Goal: Transaction & Acquisition: Purchase product/service

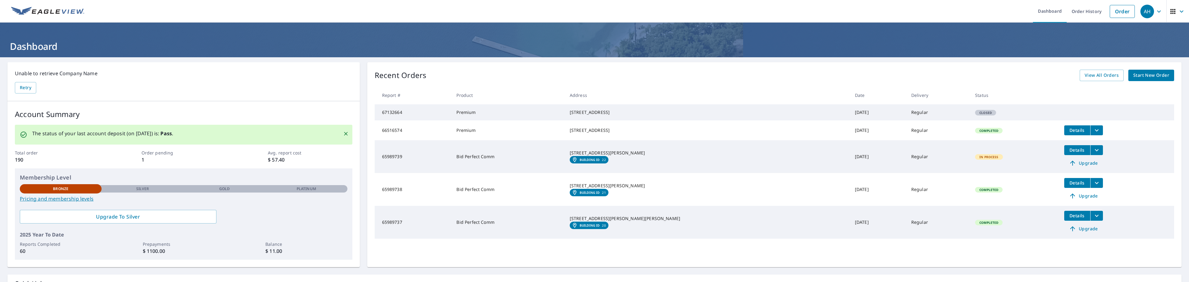
click at [1134, 74] on span "Start New Order" at bounding box center [1152, 76] width 36 height 8
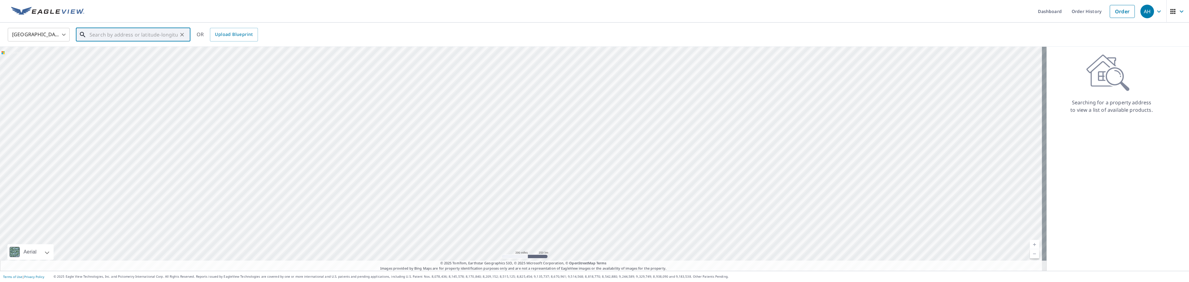
paste input "[STREET_ADDRESS]"
click at [131, 57] on p "[GEOGRAPHIC_DATA]" at bounding box center [136, 59] width 97 height 6
type input "[STREET_ADDRESS]"
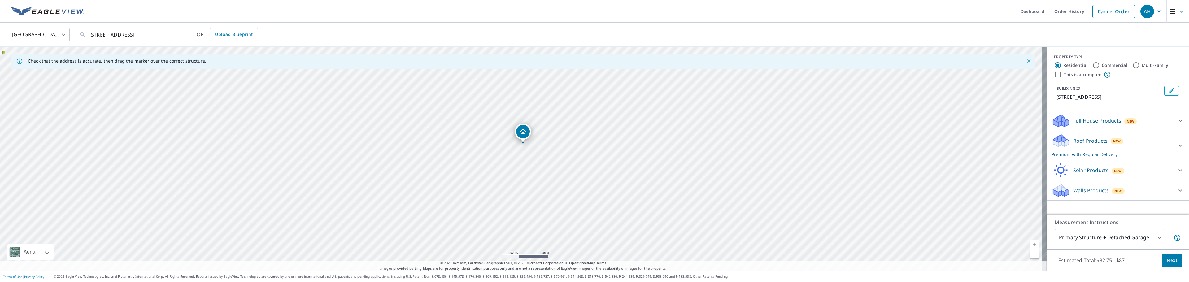
drag, startPoint x: 553, startPoint y: 189, endPoint x: 549, endPoint y: 107, distance: 82.8
click at [549, 107] on div "[STREET_ADDRESS]" at bounding box center [523, 159] width 1047 height 224
drag, startPoint x: 546, startPoint y: 139, endPoint x: 549, endPoint y: 155, distance: 16.9
click at [549, 155] on div "[STREET_ADDRESS]" at bounding box center [523, 159] width 1047 height 224
click at [1093, 64] on input "Commercial" at bounding box center [1096, 65] width 7 height 7
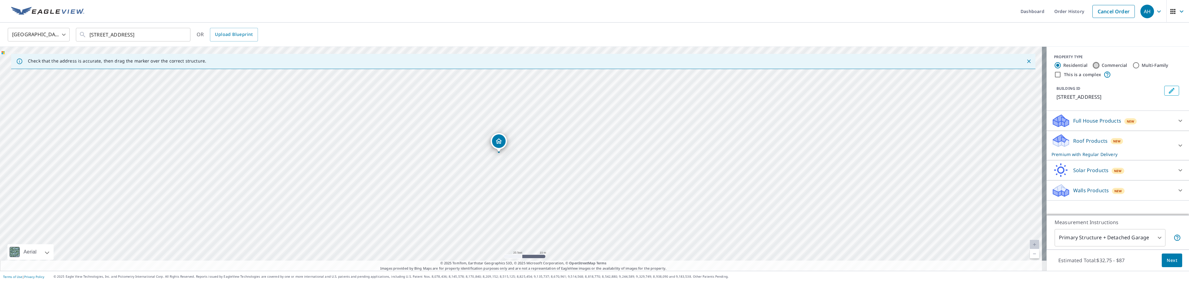
radio input "true"
type input "4"
click at [1090, 120] on p "Roof Products" at bounding box center [1091, 120] width 34 height 7
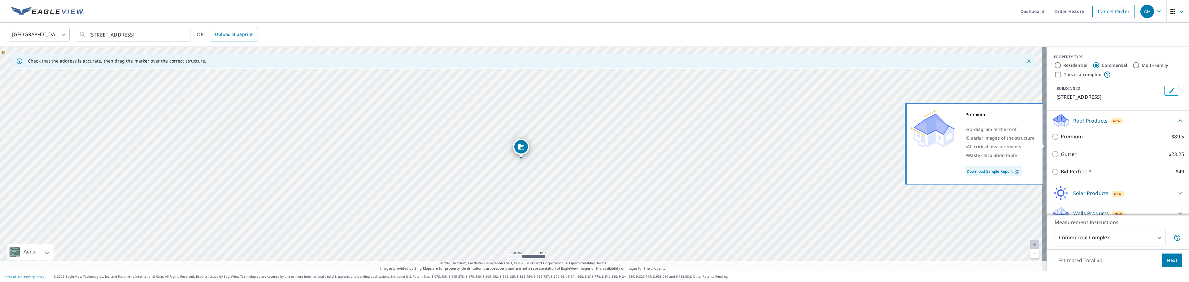
click at [1052, 141] on input "Premium $89.5" at bounding box center [1056, 136] width 9 height 7
checkbox input "true"
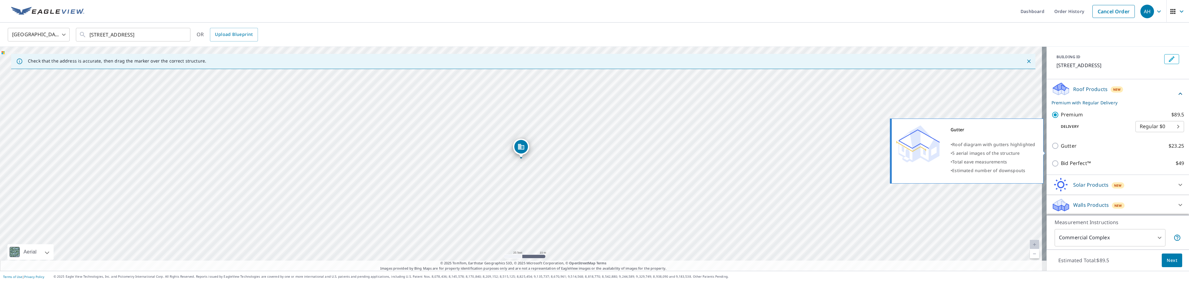
scroll to position [39, 0]
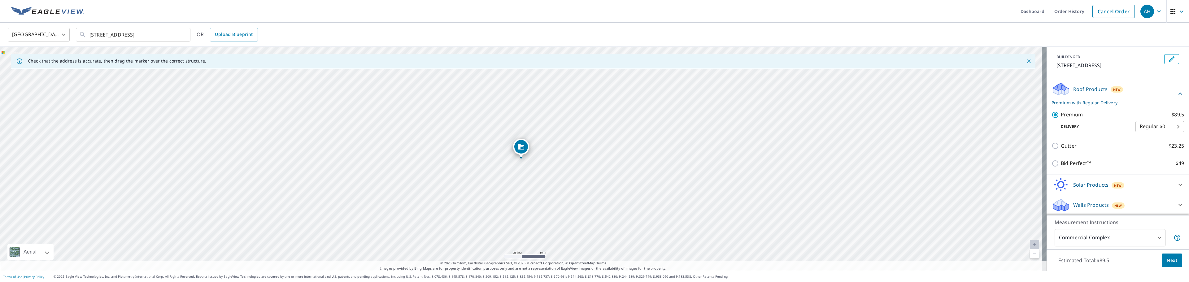
click at [1167, 261] on span "Next" at bounding box center [1172, 261] width 11 height 8
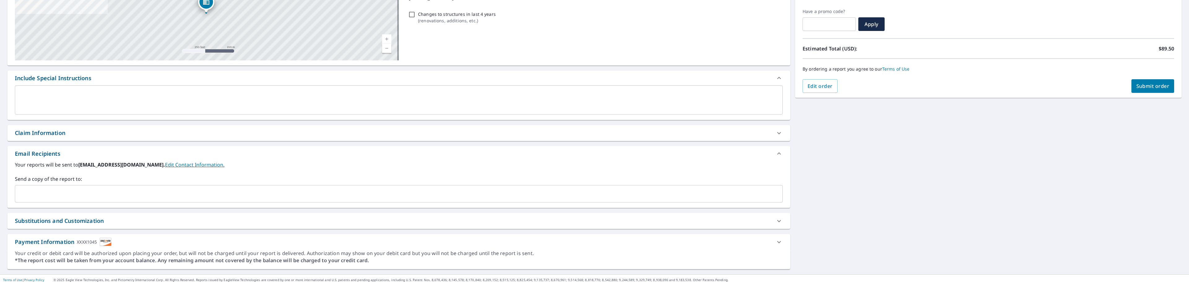
scroll to position [103, 0]
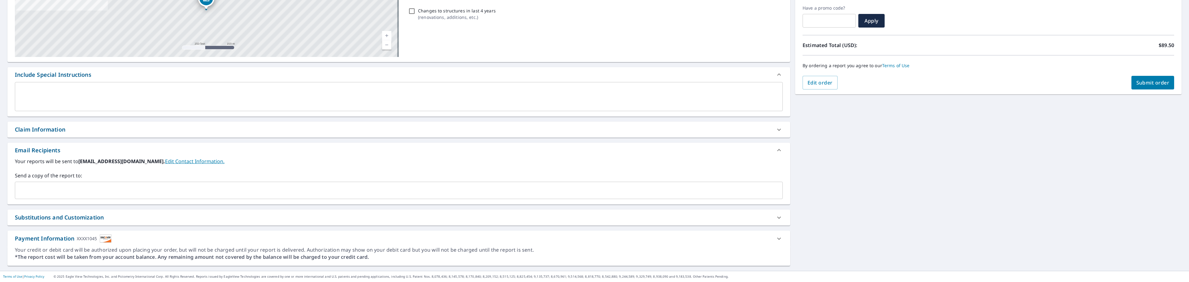
click at [776, 237] on icon at bounding box center [779, 238] width 7 height 7
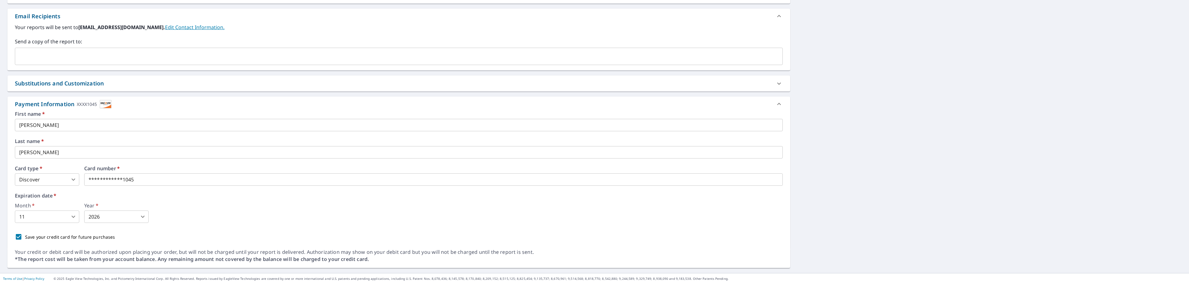
scroll to position [239, 0]
click at [106, 102] on img at bounding box center [106, 102] width 12 height 8
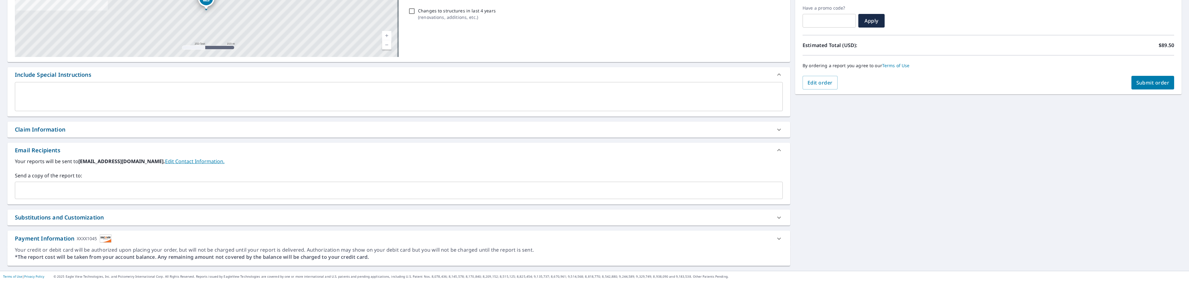
scroll to position [103, 0]
click at [776, 235] on icon at bounding box center [779, 238] width 7 height 7
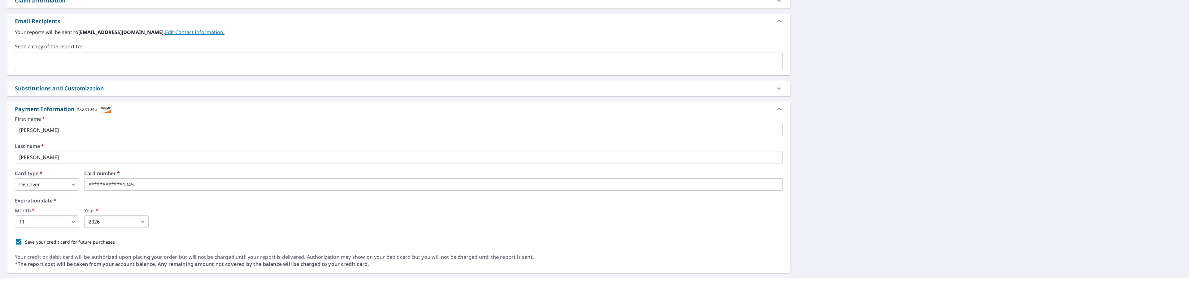
scroll to position [239, 0]
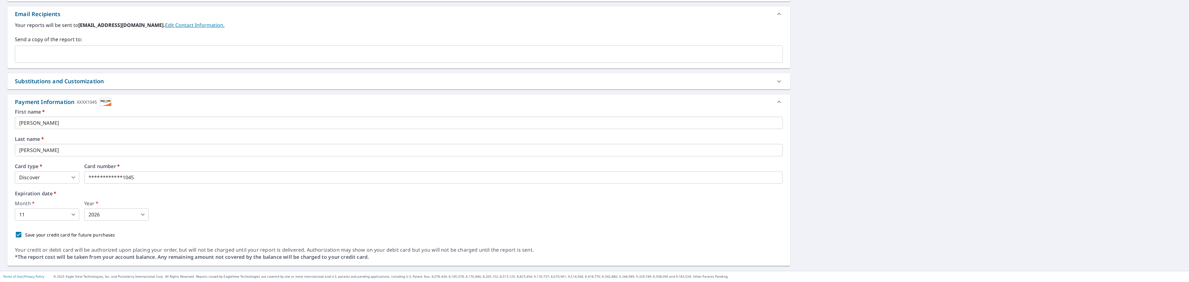
click at [74, 176] on body "AH AH Dashboard Order History Cancel Order AH Dashboard / Finalize Order Finali…" at bounding box center [594, 141] width 1189 height 282
click at [54, 191] on li "American Express" at bounding box center [47, 191] width 64 height 11
type input "1"
click at [109, 182] on iframe at bounding box center [205, 177] width 242 height 12
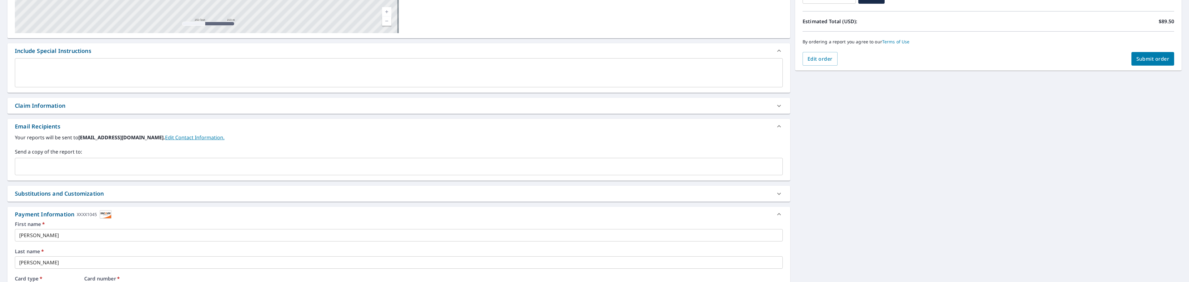
scroll to position [23, 0]
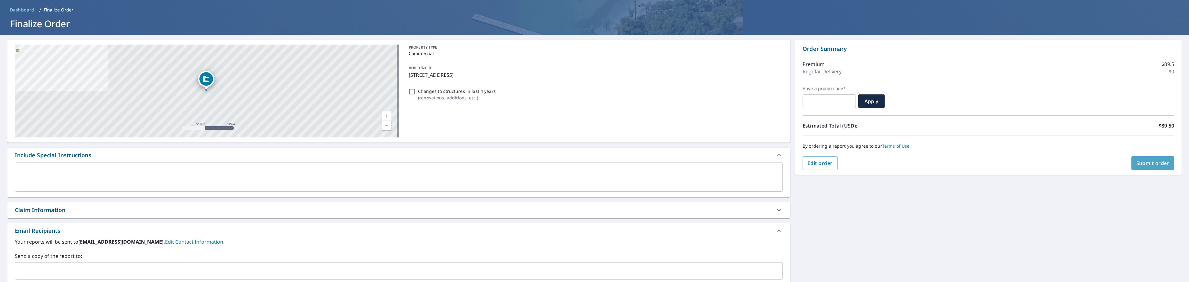
click at [1155, 163] on span "Submit order" at bounding box center [1153, 163] width 33 height 7
